Goal: Go to known website: Go to known website

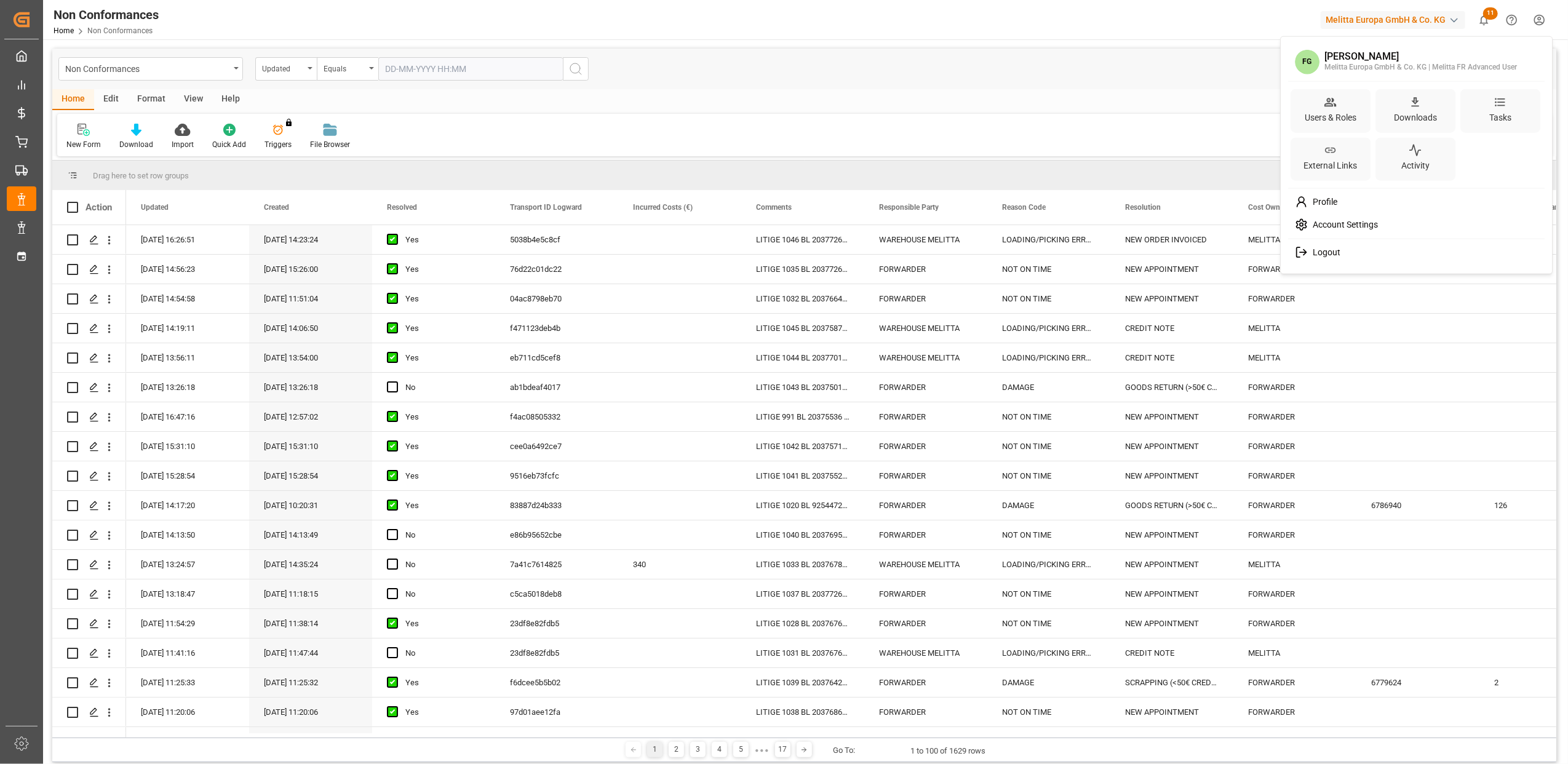
click at [1541, 21] on html "Created by potrace 1.15, written by Peter Selinger 2001-2017 Created by potrace…" at bounding box center [784, 382] width 1568 height 764
drag, startPoint x: 1302, startPoint y: 251, endPoint x: 1290, endPoint y: 239, distance: 17.0
click at [1302, 250] on icon at bounding box center [1301, 252] width 13 height 13
